Goal: Task Accomplishment & Management: Manage account settings

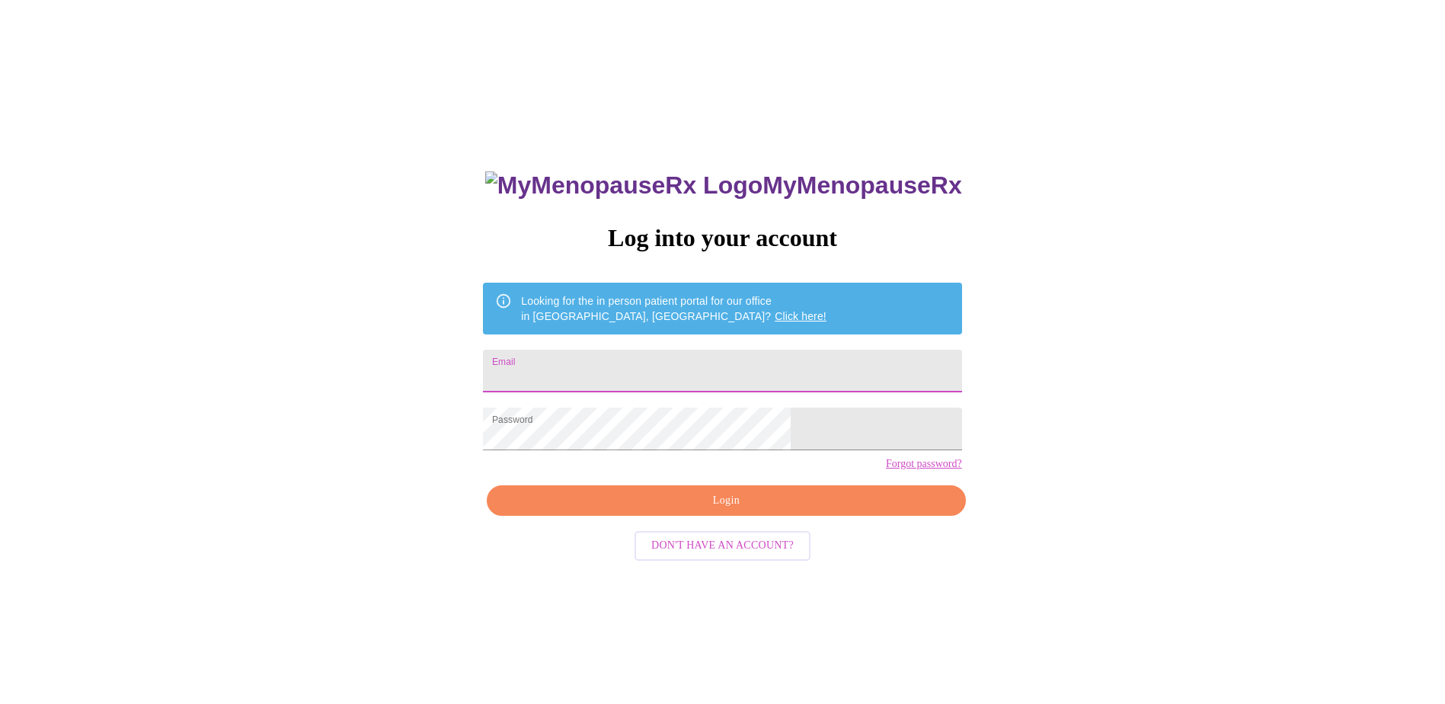
click at [807, 361] on input "Email" at bounding box center [722, 371] width 478 height 43
type input "[EMAIL_ADDRESS][DOMAIN_NAME]"
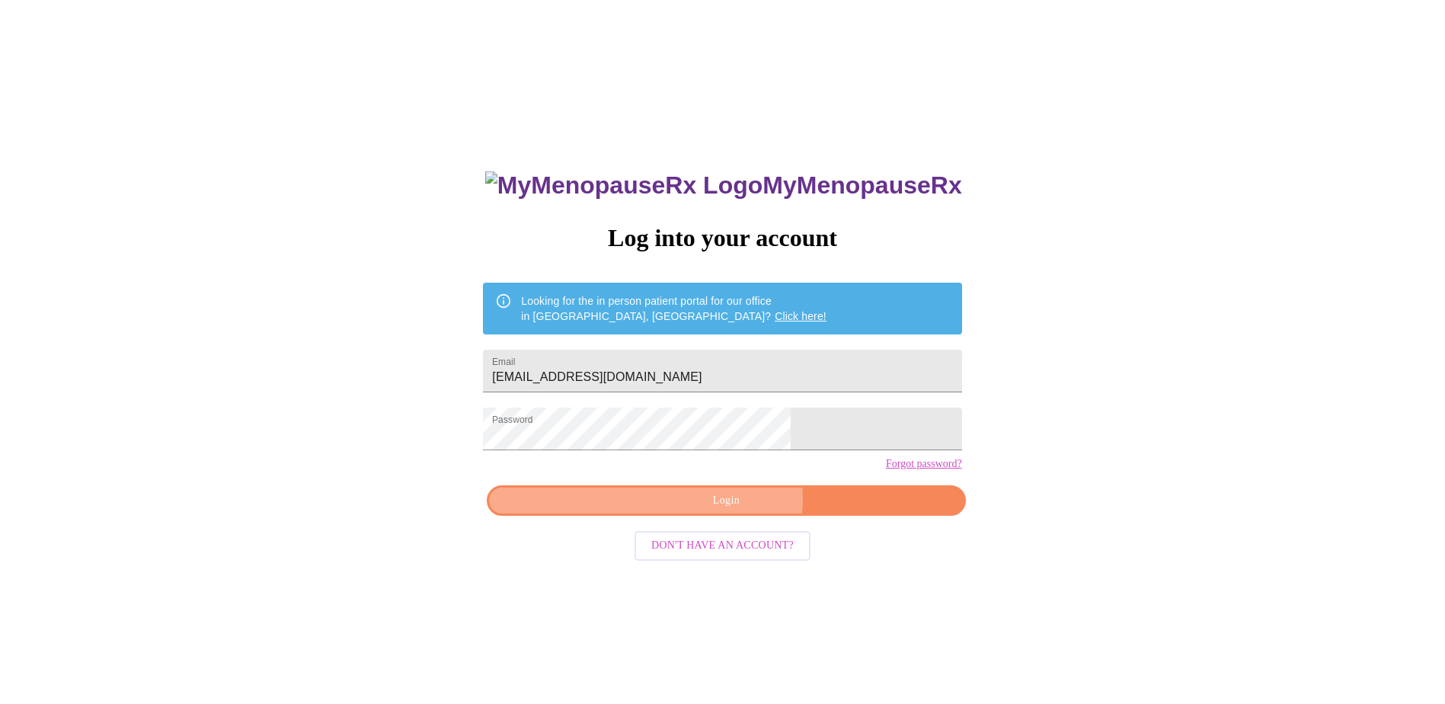
click at [731, 510] on span "Login" at bounding box center [725, 500] width 443 height 19
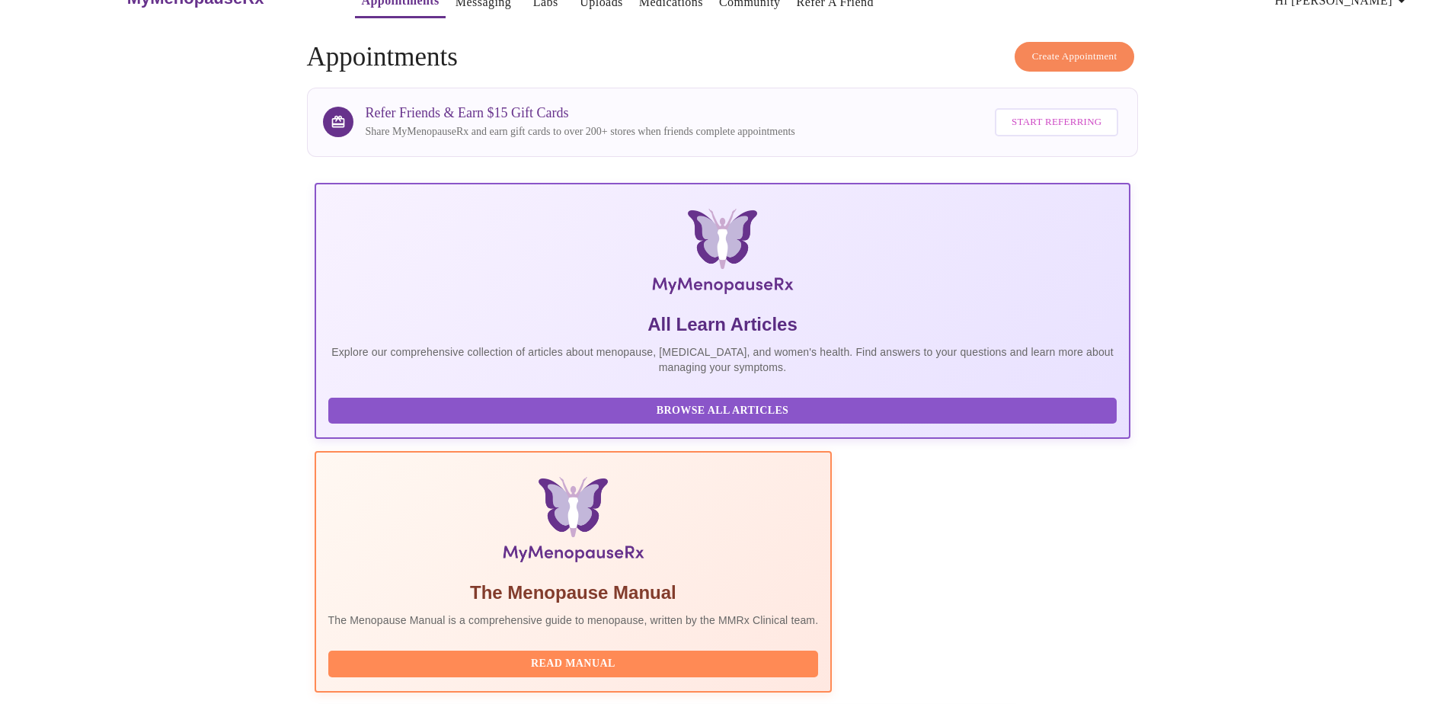
scroll to position [36, 0]
click at [642, 651] on button "Read Manual" at bounding box center [573, 664] width 491 height 27
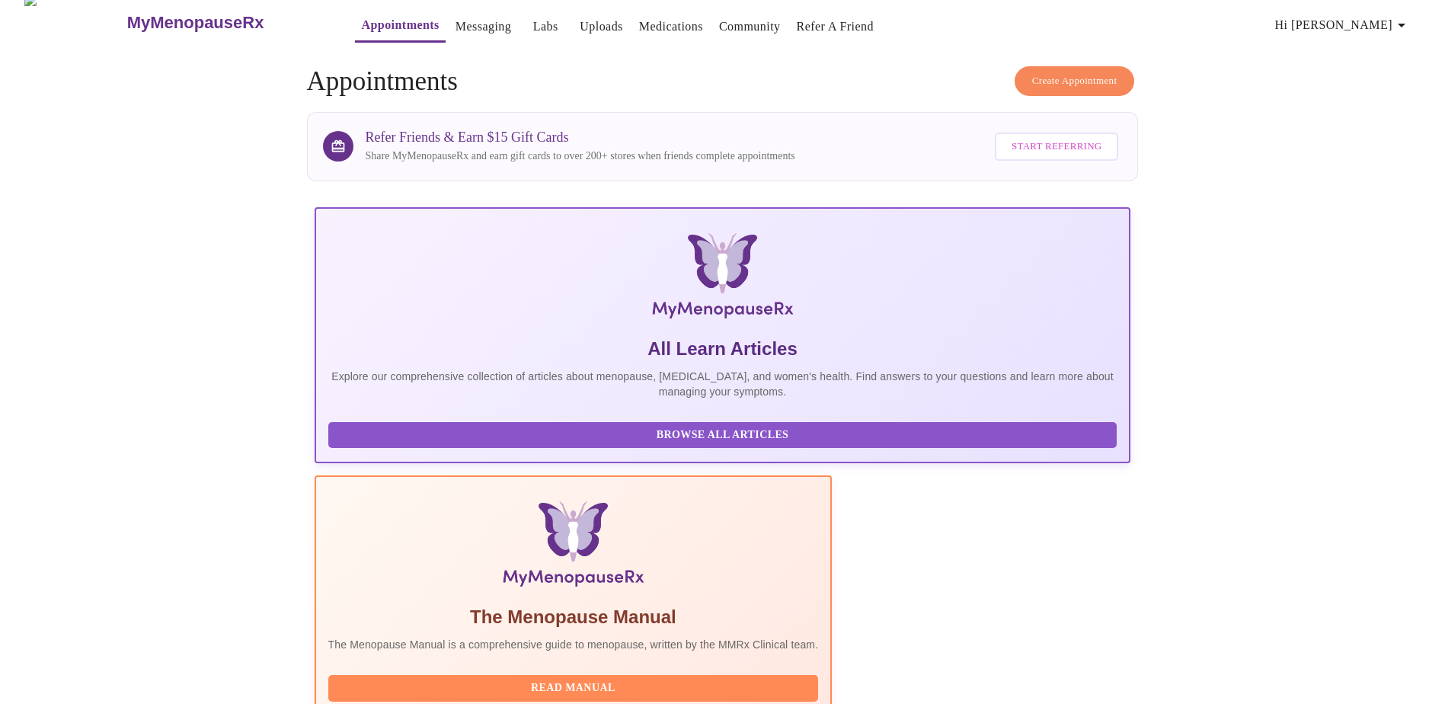
scroll to position [0, 0]
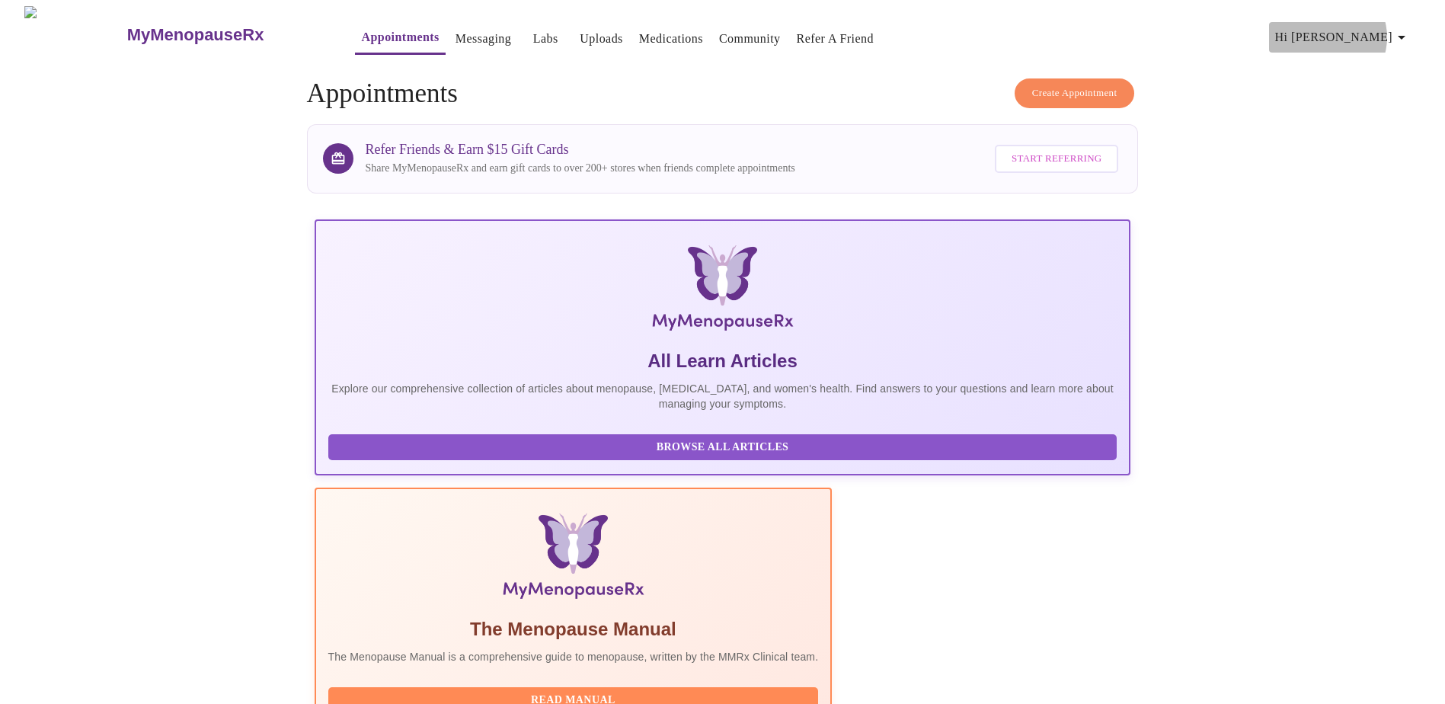
click at [1394, 31] on span "Hi [PERSON_NAME]" at bounding box center [1343, 37] width 136 height 21
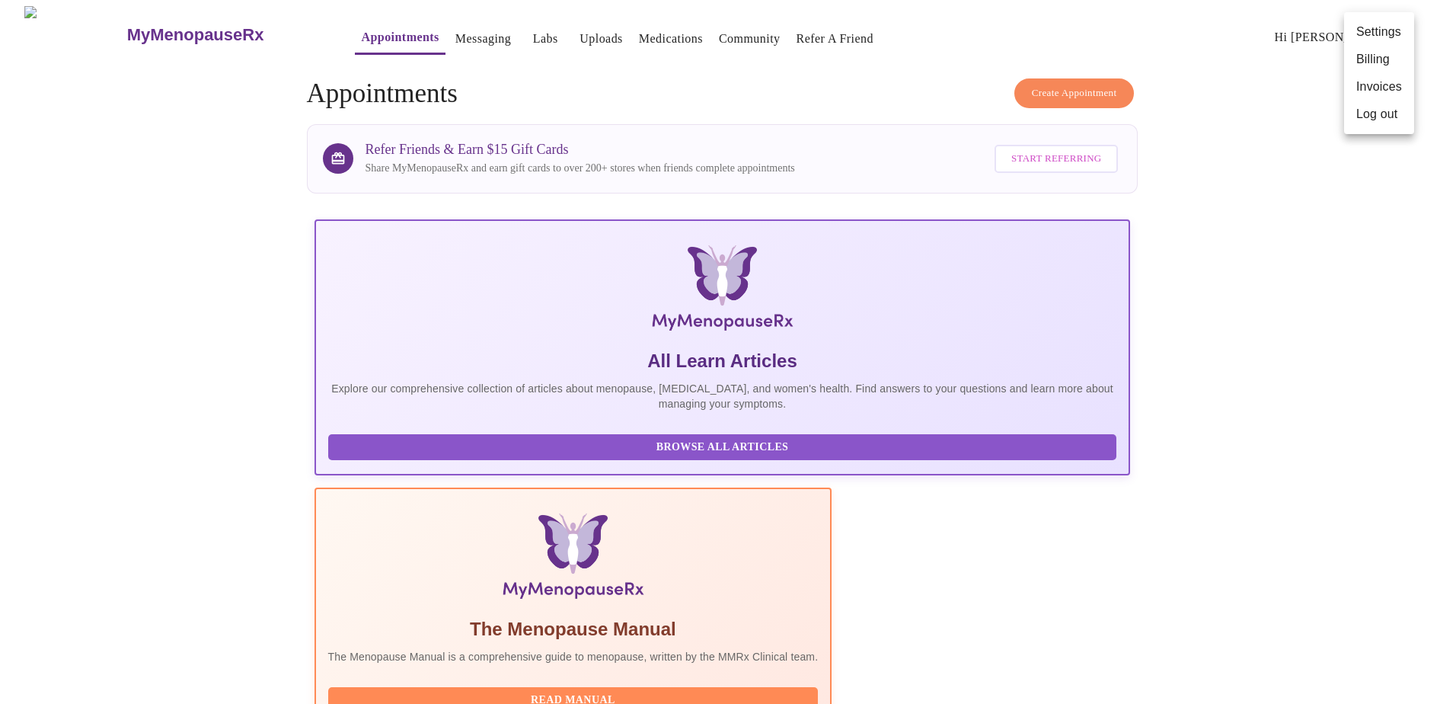
click at [1370, 117] on li "Log out" at bounding box center [1379, 114] width 70 height 27
